Goal: Find specific fact: Find specific fact

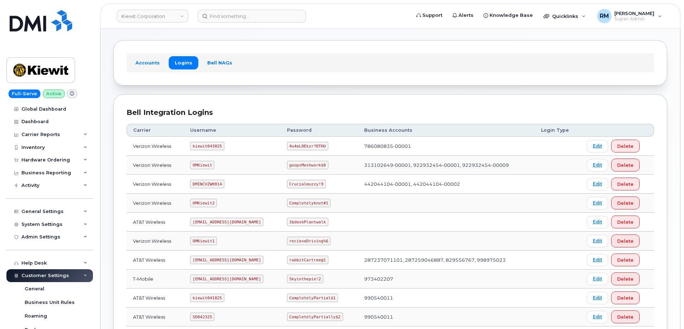
scroll to position [107, 0]
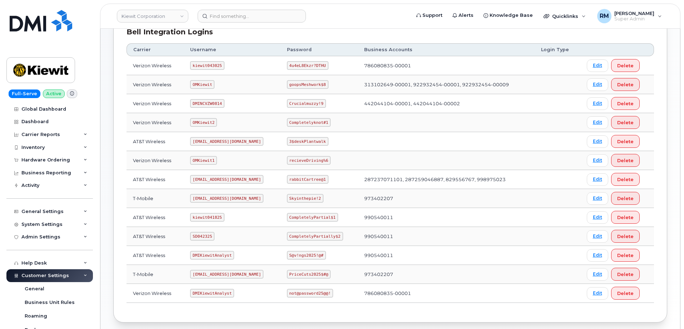
click at [197, 237] on code "SD042325" at bounding box center [202, 236] width 24 height 9
copy code "SD042325"
drag, startPoint x: 290, startPoint y: 236, endPoint x: 342, endPoint y: 237, distance: 51.8
click at [342, 237] on td "CompletelyPartially$2" at bounding box center [319, 236] width 77 height 19
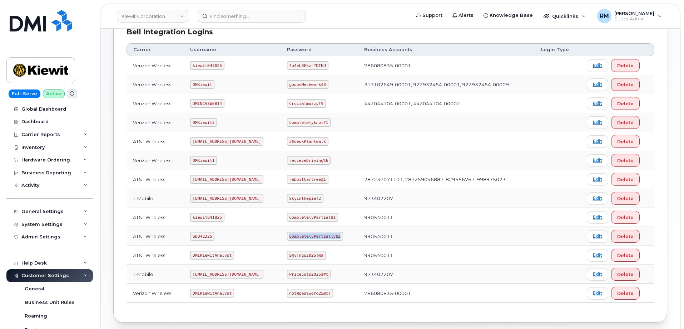
copy code "CompletelyPartially$2"
